Goal: Task Accomplishment & Management: Use online tool/utility

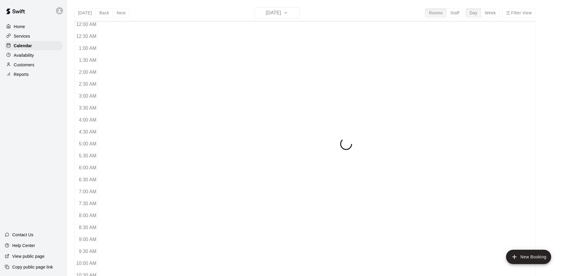
scroll to position [313, 0]
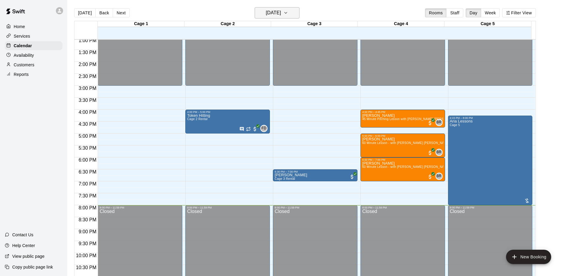
click at [292, 16] on button "[DATE]" at bounding box center [277, 12] width 45 height 11
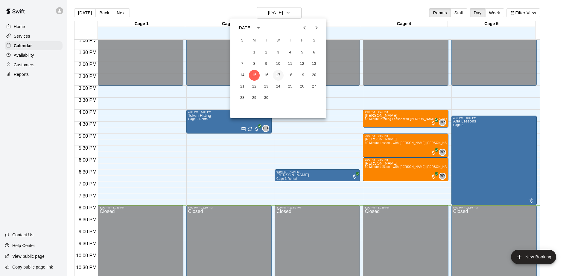
click at [278, 74] on button "17" at bounding box center [278, 75] width 11 height 11
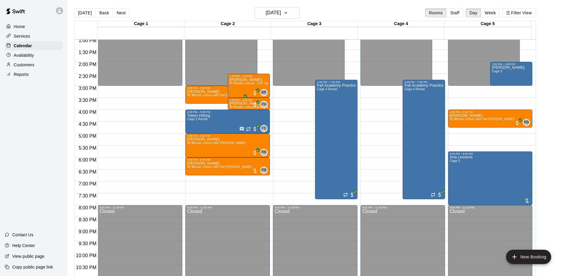
click at [284, 19] on div "Today Back Next Wednesday Sep 17 Rooms Staff Day Week Filter View" at bounding box center [305, 14] width 462 height 14
click at [281, 13] on h6 "Wednesday Sep 17" at bounding box center [273, 13] width 15 height 8
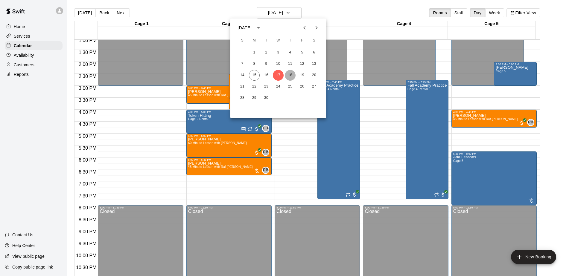
click at [289, 74] on button "18" at bounding box center [290, 75] width 11 height 11
